Goal: Information Seeking & Learning: Learn about a topic

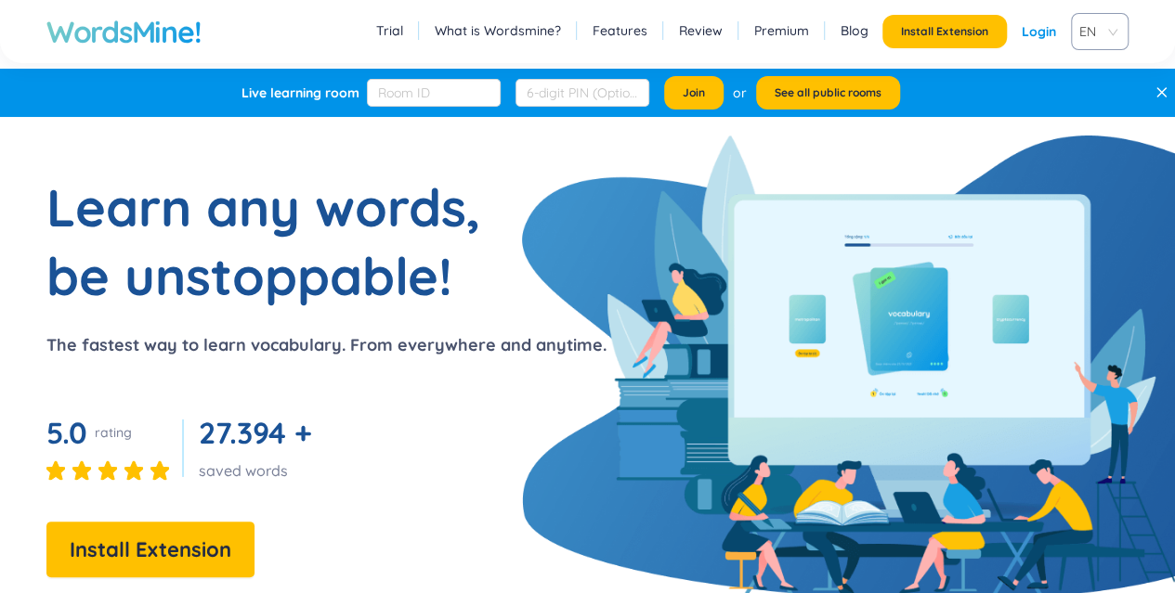
click at [159, 554] on span "Install Extension" at bounding box center [151, 550] width 162 height 33
click at [1038, 34] on link "Login" at bounding box center [1039, 31] width 34 height 33
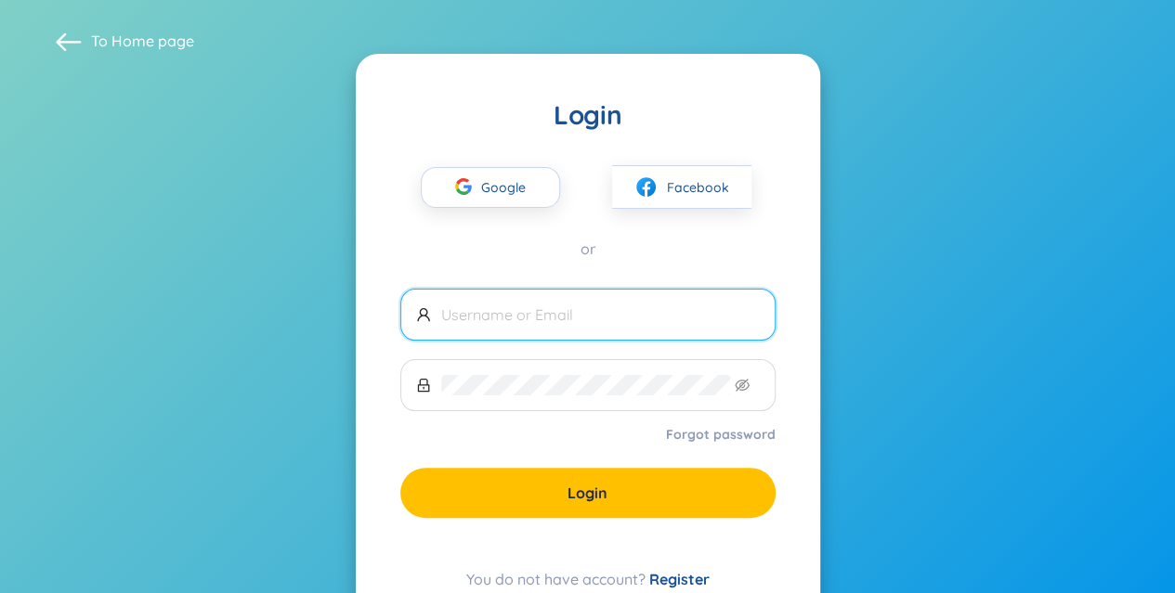
click at [500, 176] on span "Google" at bounding box center [508, 187] width 54 height 39
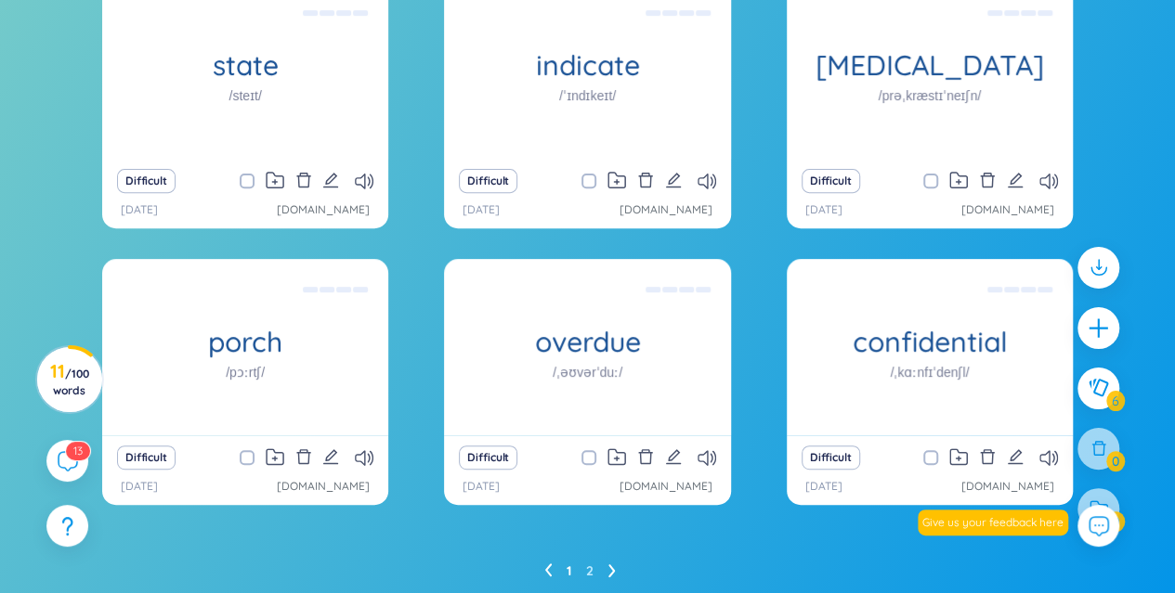
scroll to position [293, 0]
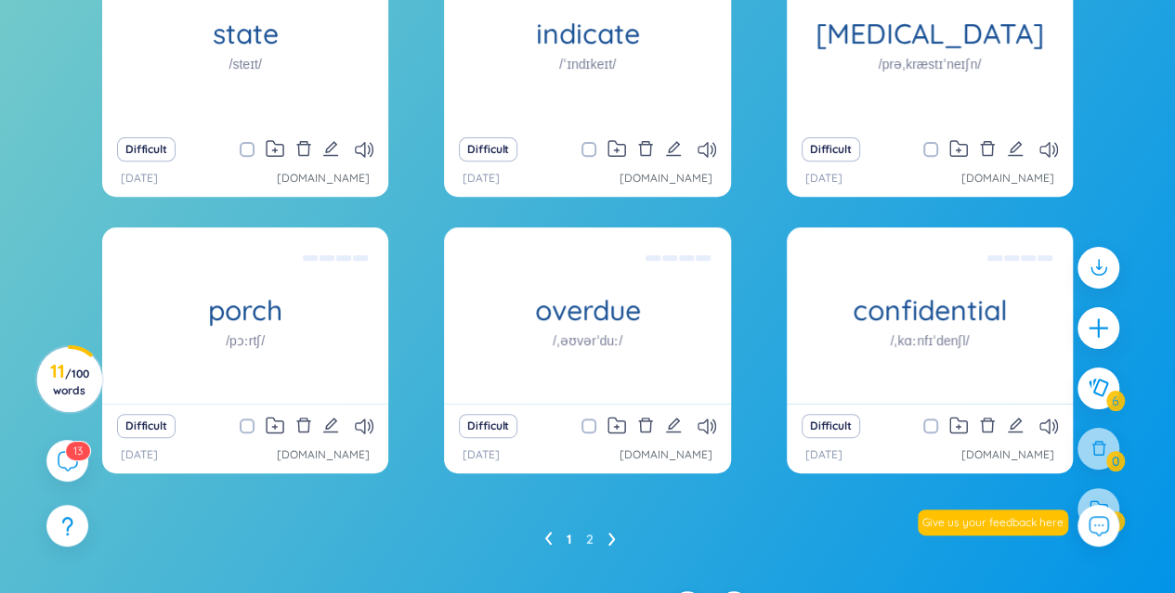
click at [931, 59] on h1 "/prəˌkræstɪˈneɪʃn/" at bounding box center [930, 64] width 103 height 20
click at [928, 57] on div "Sự trì [PERSON_NAME]; sự [PERSON_NAME]" at bounding box center [929, 38] width 267 height 167
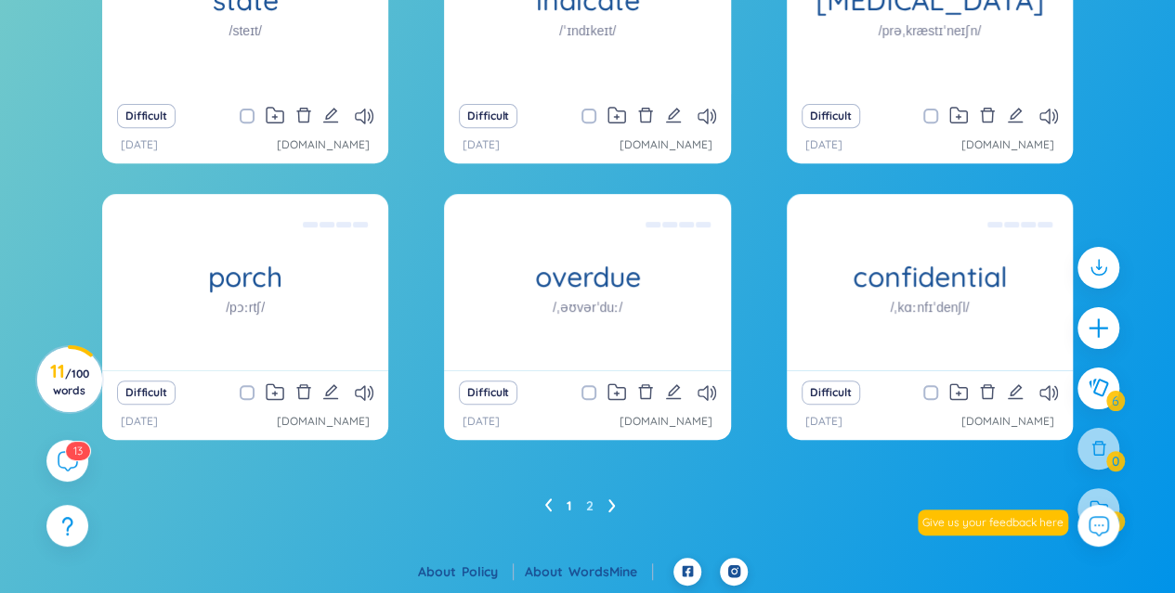
click at [615, 515] on li at bounding box center [611, 506] width 7 height 30
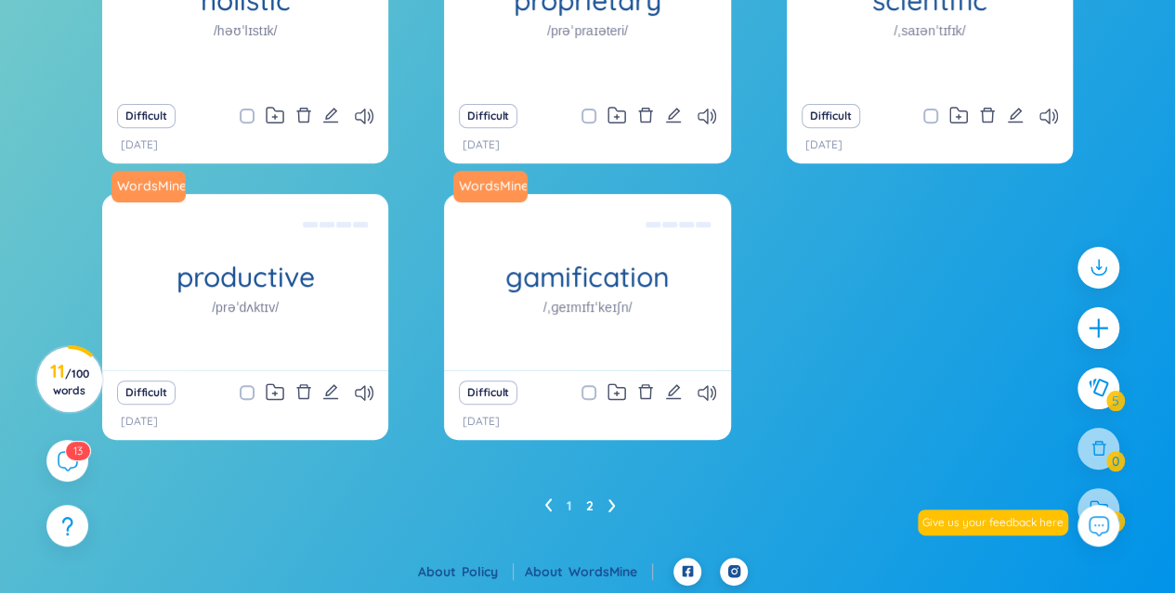
scroll to position [326, 0]
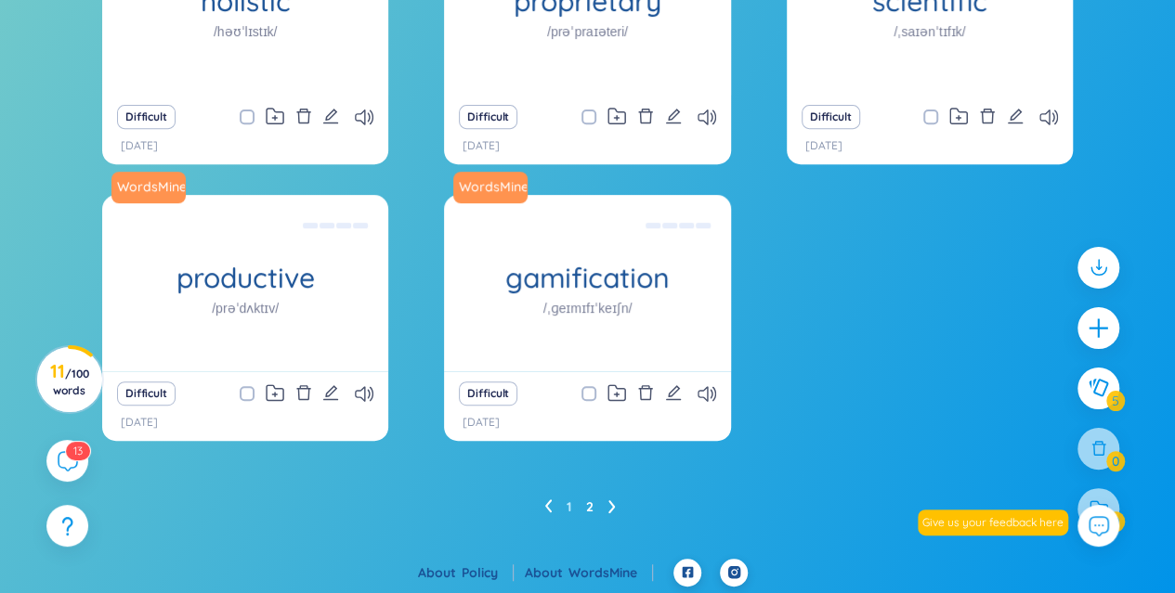
click at [611, 290] on h1 "gamification" at bounding box center [587, 278] width 286 height 33
click at [568, 300] on div "Trò chơi hóa Eg: The fitness app uses gamification to motivate users to exercis…" at bounding box center [586, 283] width 267 height 167
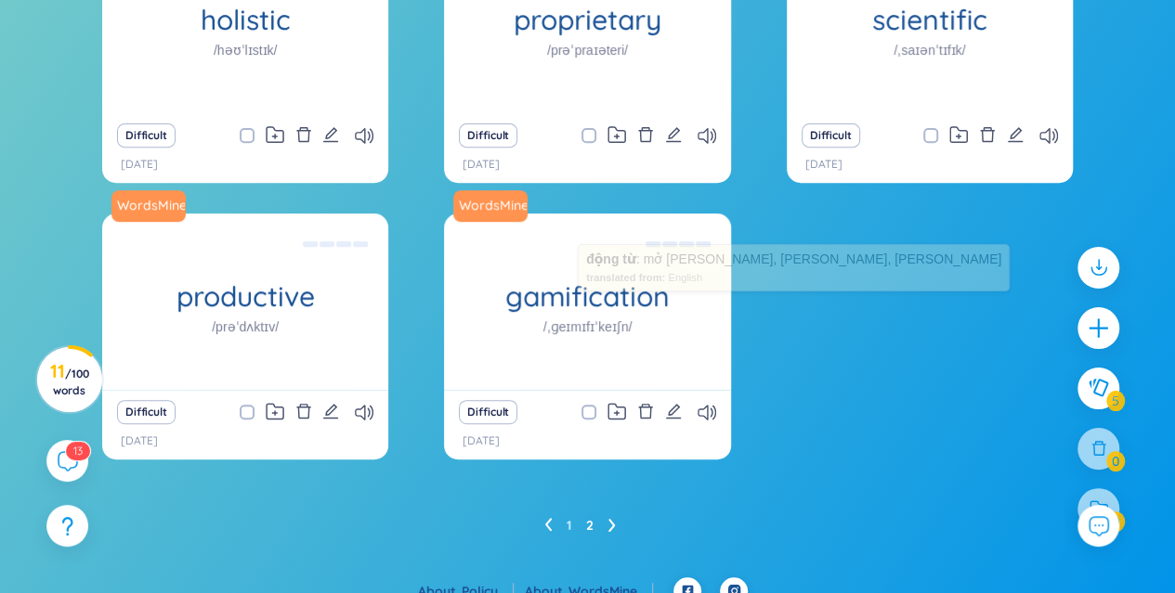
scroll to position [327, 0]
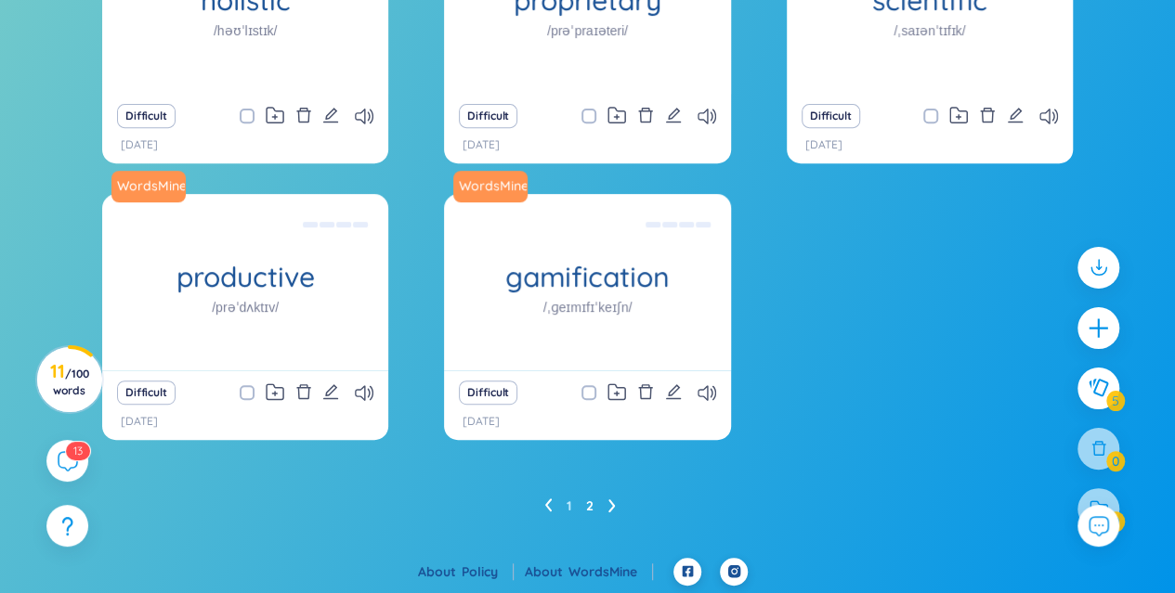
click at [648, 392] on icon "delete" at bounding box center [645, 392] width 17 height 17
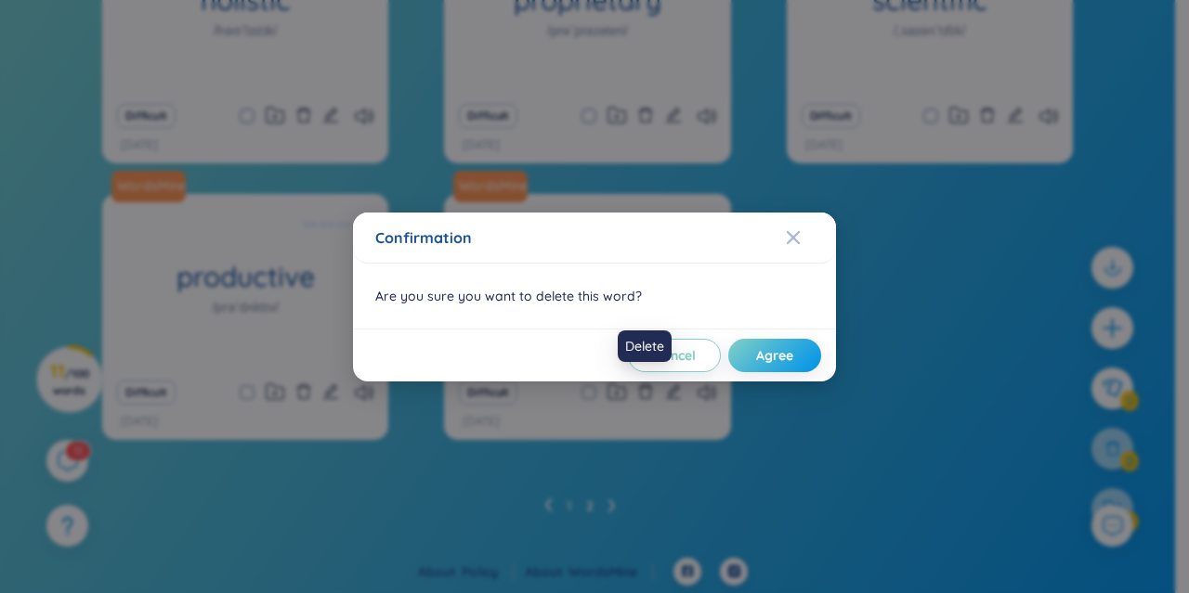
click at [763, 356] on span "Agree" at bounding box center [774, 355] width 37 height 19
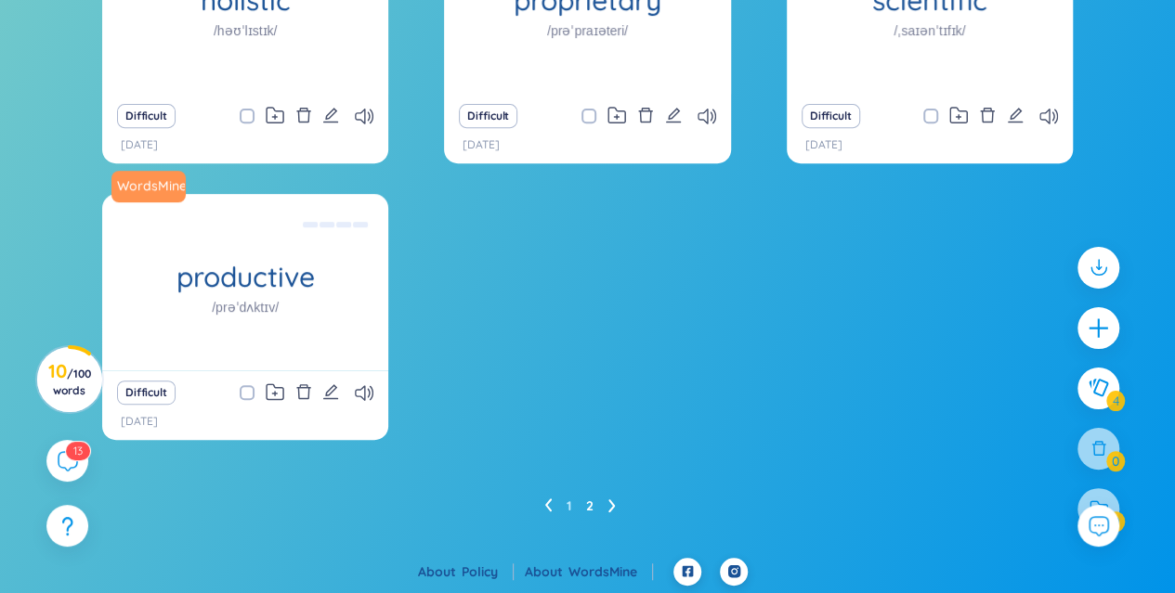
click at [855, 409] on div "WordsMine holistic /həʊˈlɪstɪk/ Toàn diện Eg: The holistic approach to healthca…" at bounding box center [587, 190] width 971 height 546
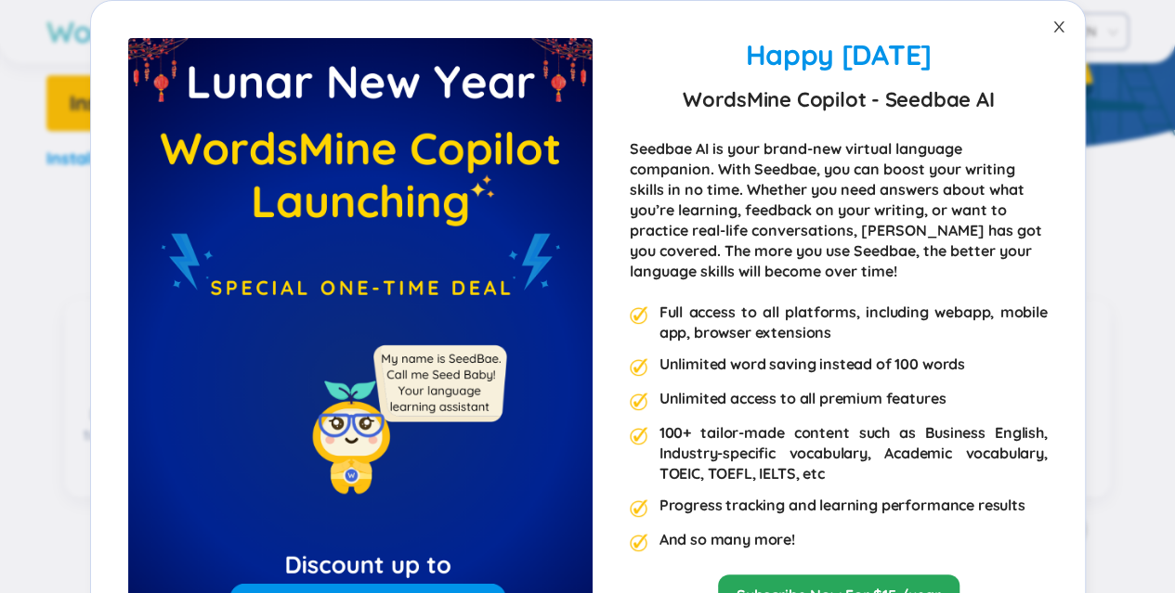
click at [1058, 33] on icon "close" at bounding box center [1058, 27] width 15 height 15
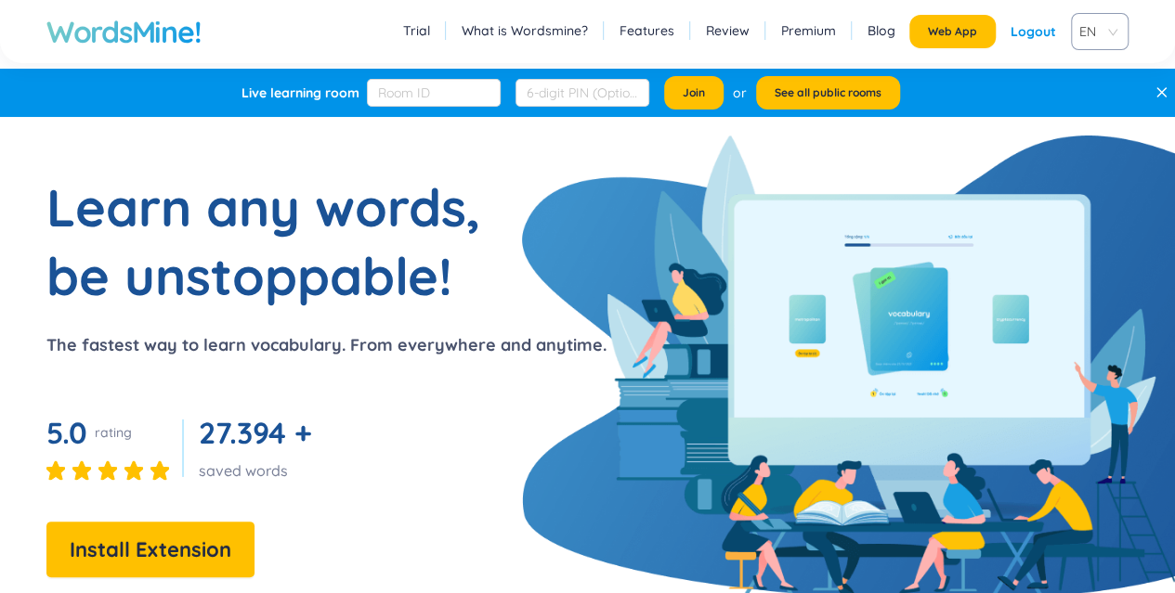
click at [117, 35] on h1 "WordsMine!" at bounding box center [123, 31] width 154 height 37
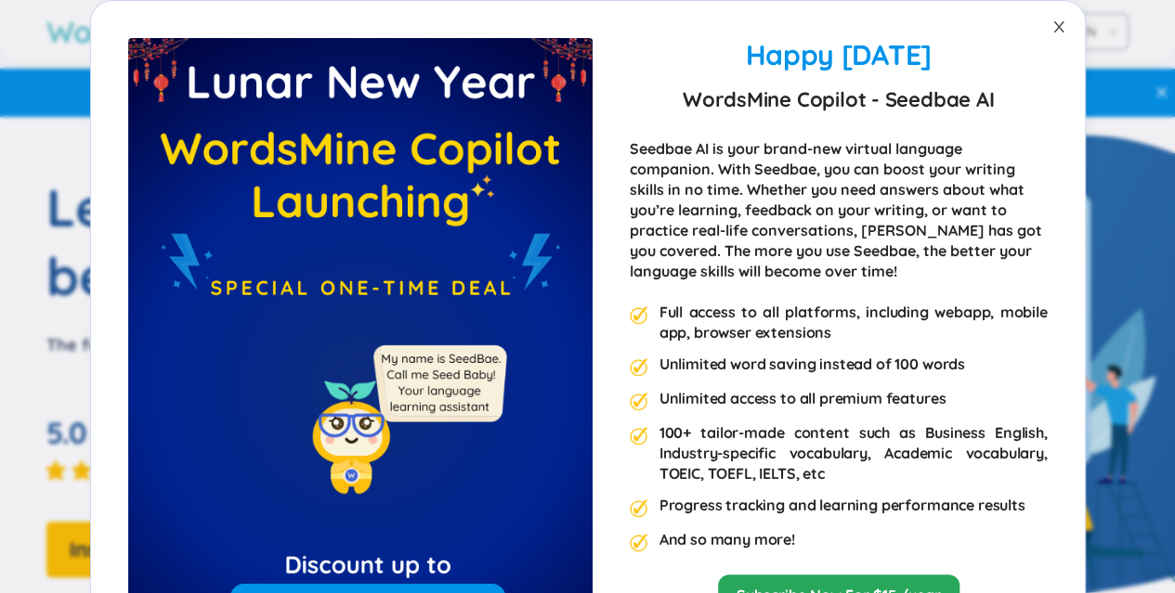
click at [1053, 24] on icon "close" at bounding box center [1058, 26] width 10 height 11
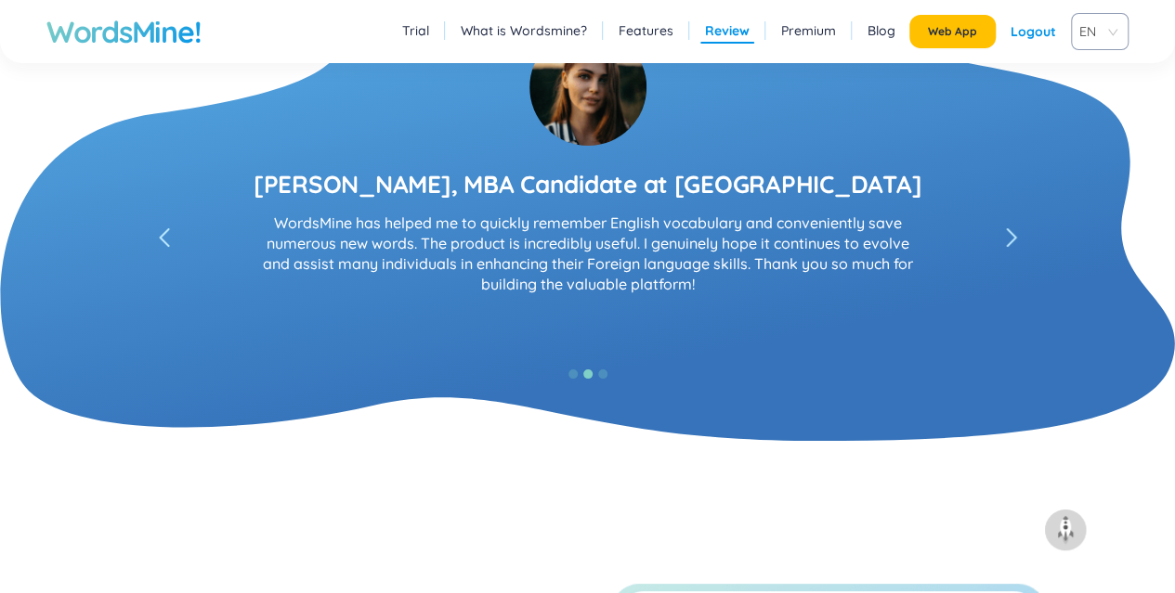
scroll to position [3524, 0]
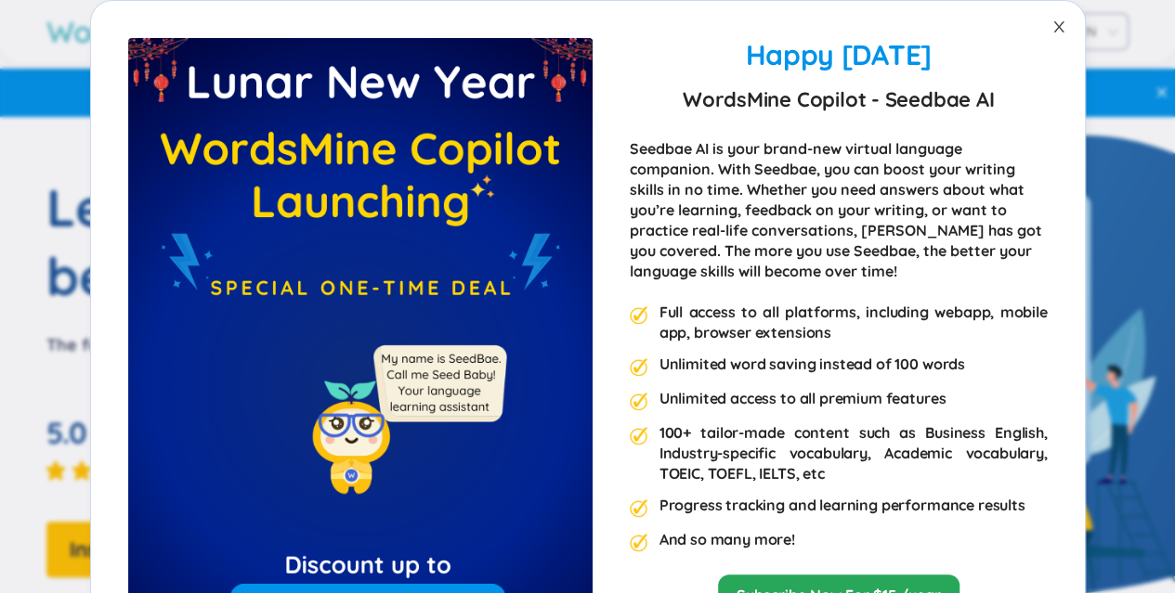
click at [1057, 23] on icon "close" at bounding box center [1058, 27] width 15 height 15
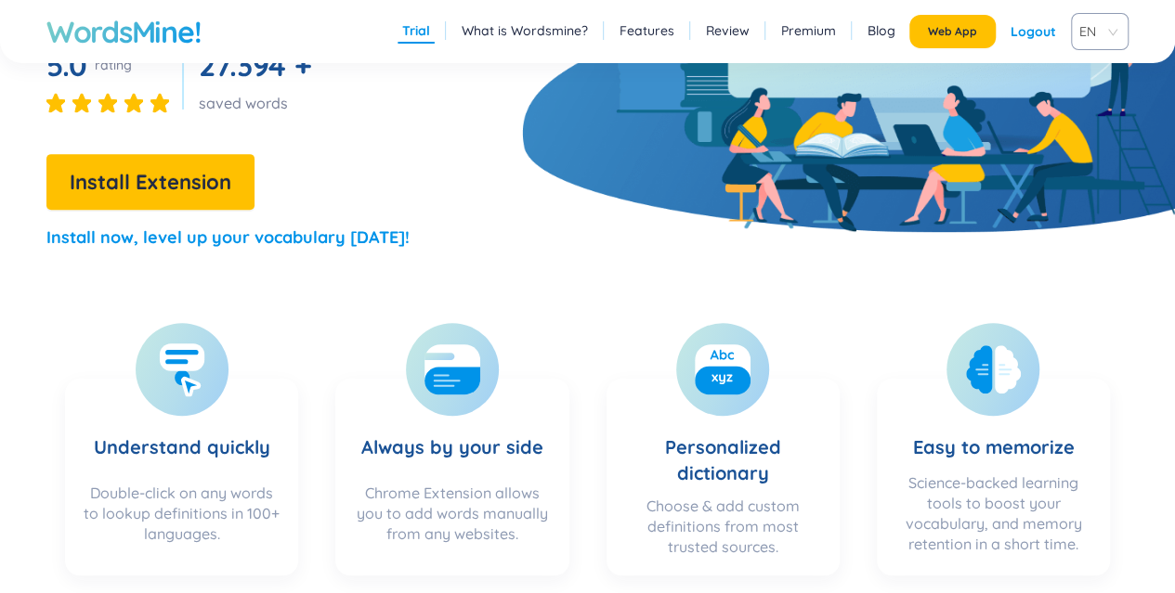
scroll to position [368, 0]
click at [172, 179] on span "Install Extension" at bounding box center [151, 182] width 162 height 33
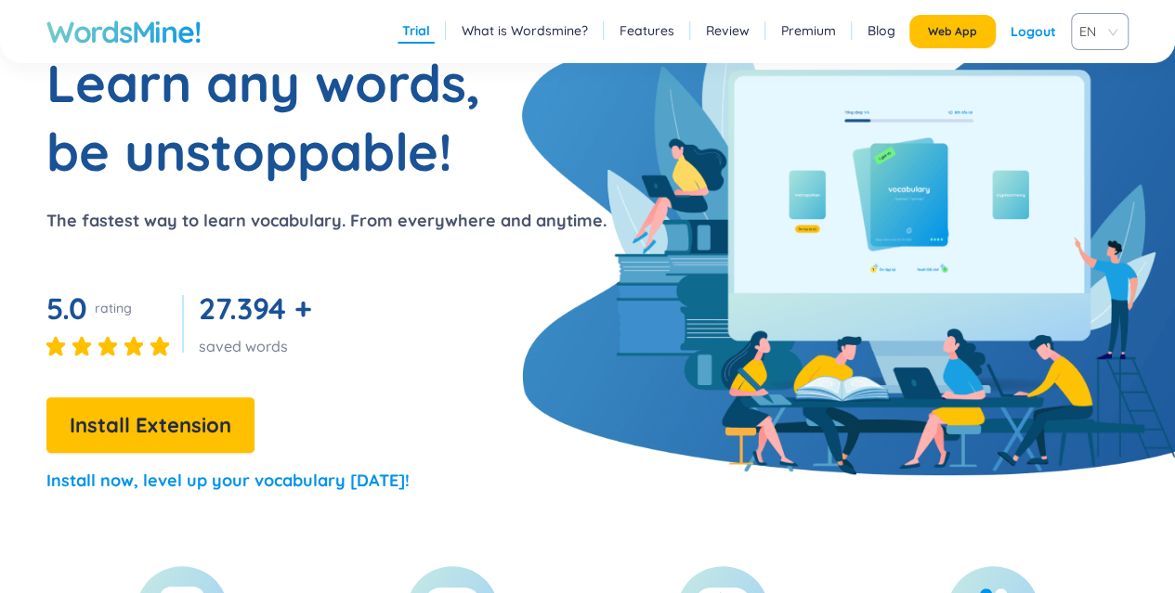
scroll to position [0, 0]
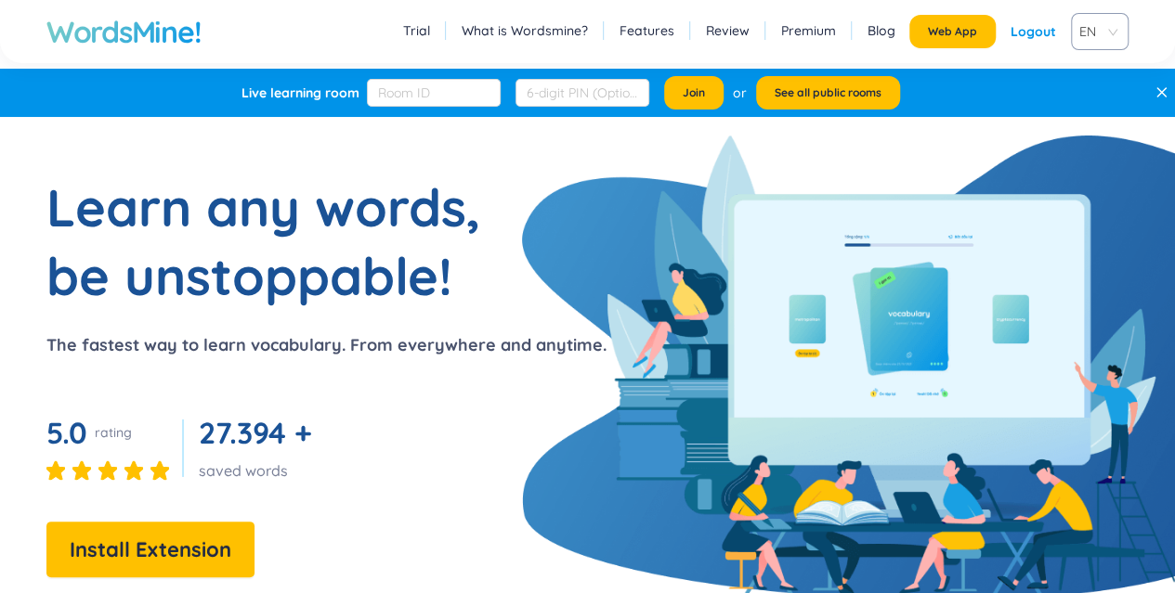
click at [143, 37] on h1 "WordsMine!" at bounding box center [123, 31] width 154 height 37
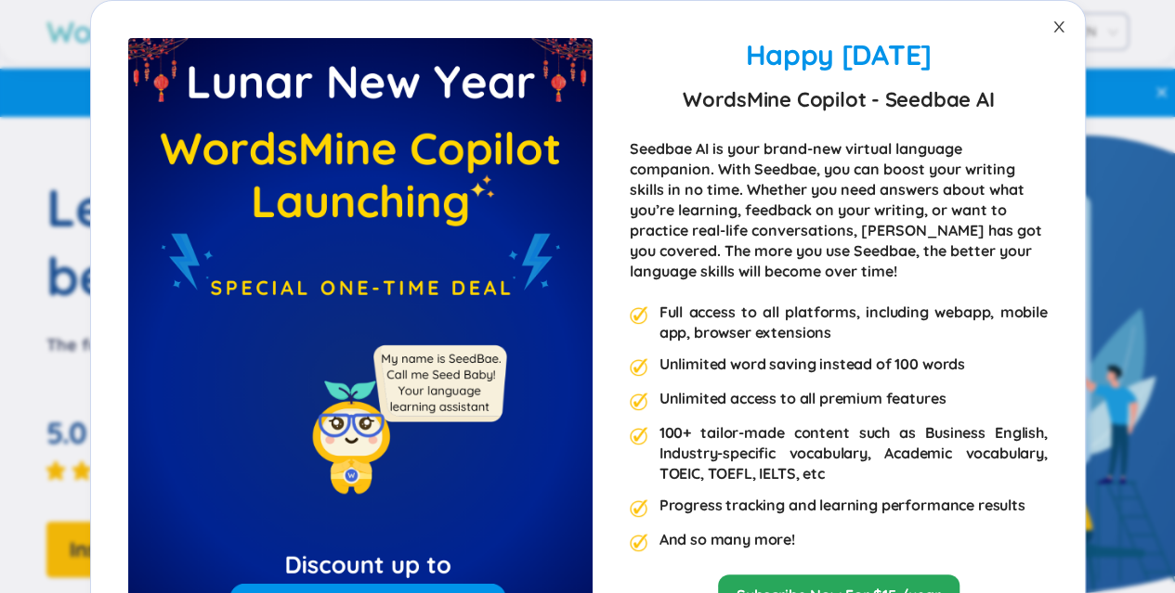
click at [1049, 39] on span "Close" at bounding box center [1059, 27] width 52 height 52
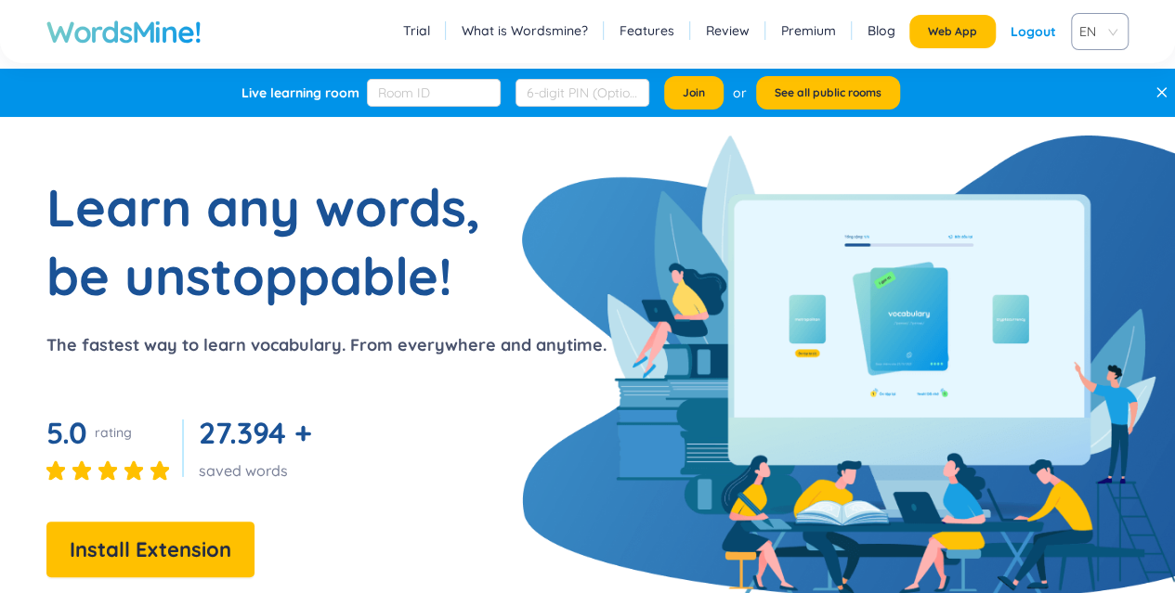
click at [954, 35] on span "Web App" at bounding box center [952, 31] width 49 height 15
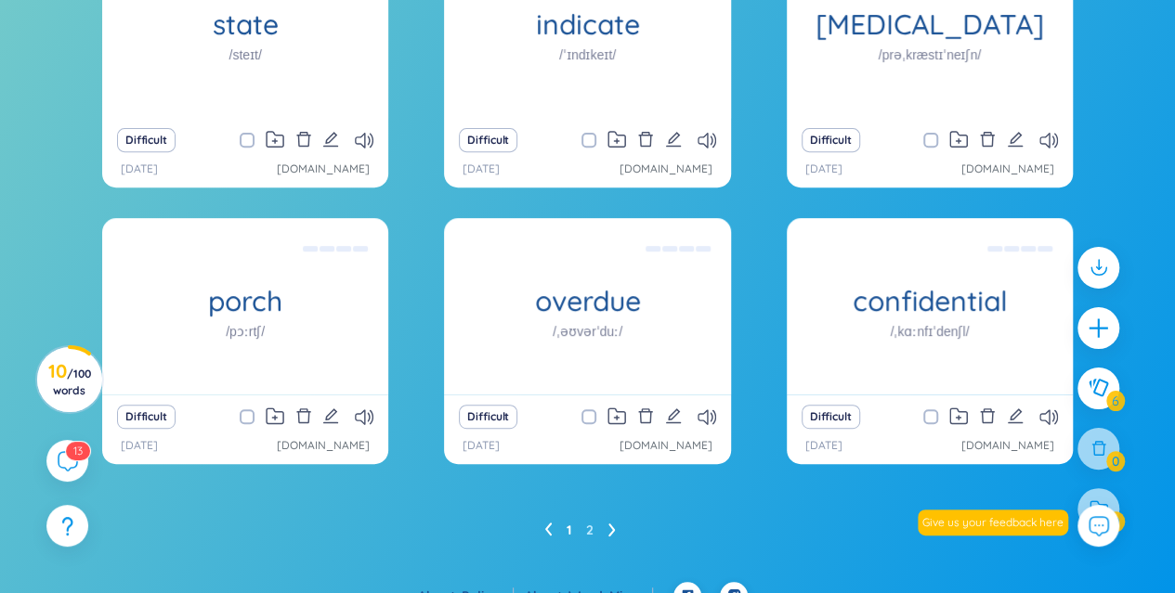
scroll to position [308, 0]
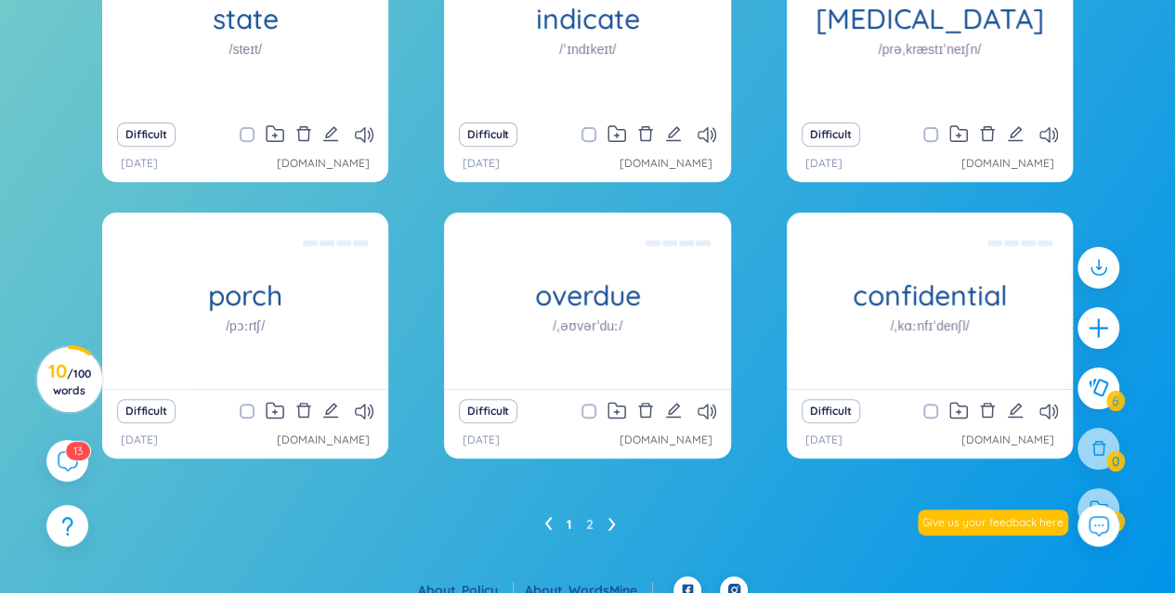
click at [280, 321] on div "porch /pɔːrtʃ/" at bounding box center [245, 301] width 286 height 176
click at [314, 330] on div "(Definition is empty)" at bounding box center [244, 300] width 267 height 167
click at [262, 305] on div "(Definition is empty)" at bounding box center [244, 300] width 267 height 167
click at [316, 297] on div "(Definition is empty)" at bounding box center [244, 300] width 267 height 167
click at [305, 342] on div "(Definition is empty)" at bounding box center [244, 300] width 267 height 167
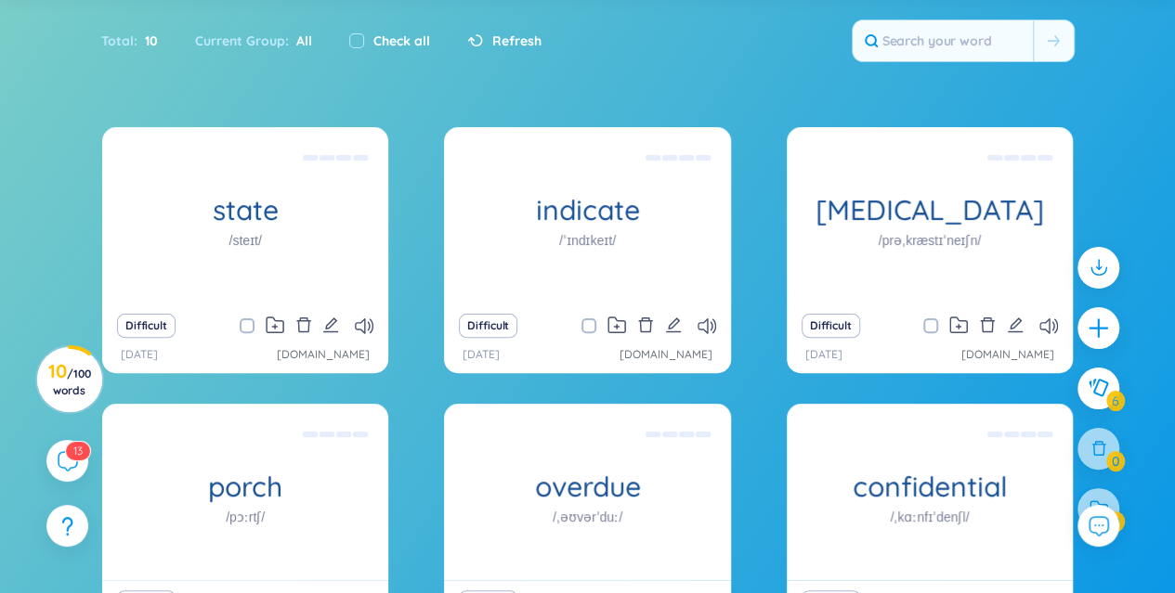
scroll to position [0, 0]
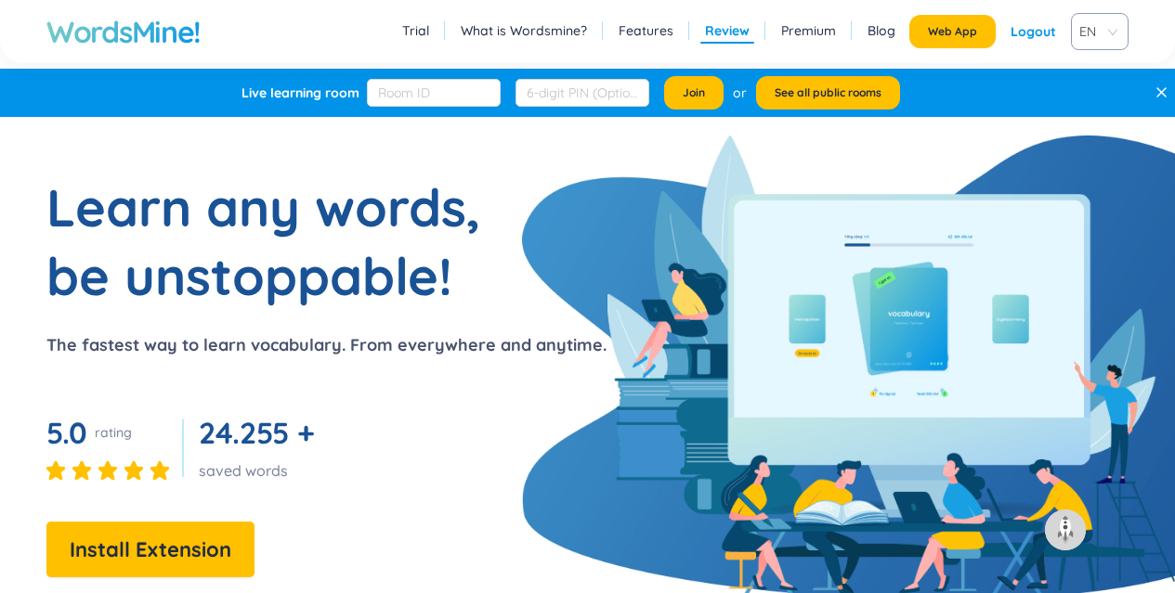
scroll to position [3538, 0]
